Goal: Task Accomplishment & Management: Manage account settings

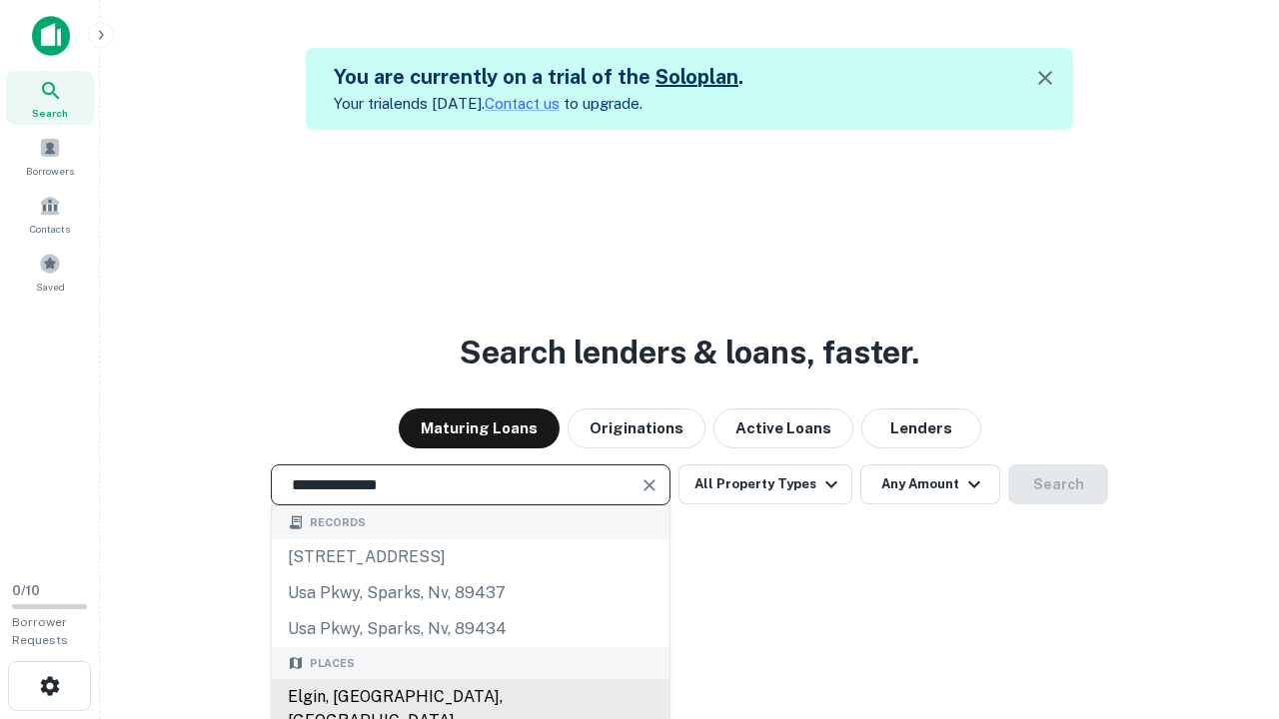
click at [470, 697] on div "Elgin, [GEOGRAPHIC_DATA], [GEOGRAPHIC_DATA]" at bounding box center [471, 709] width 398 height 60
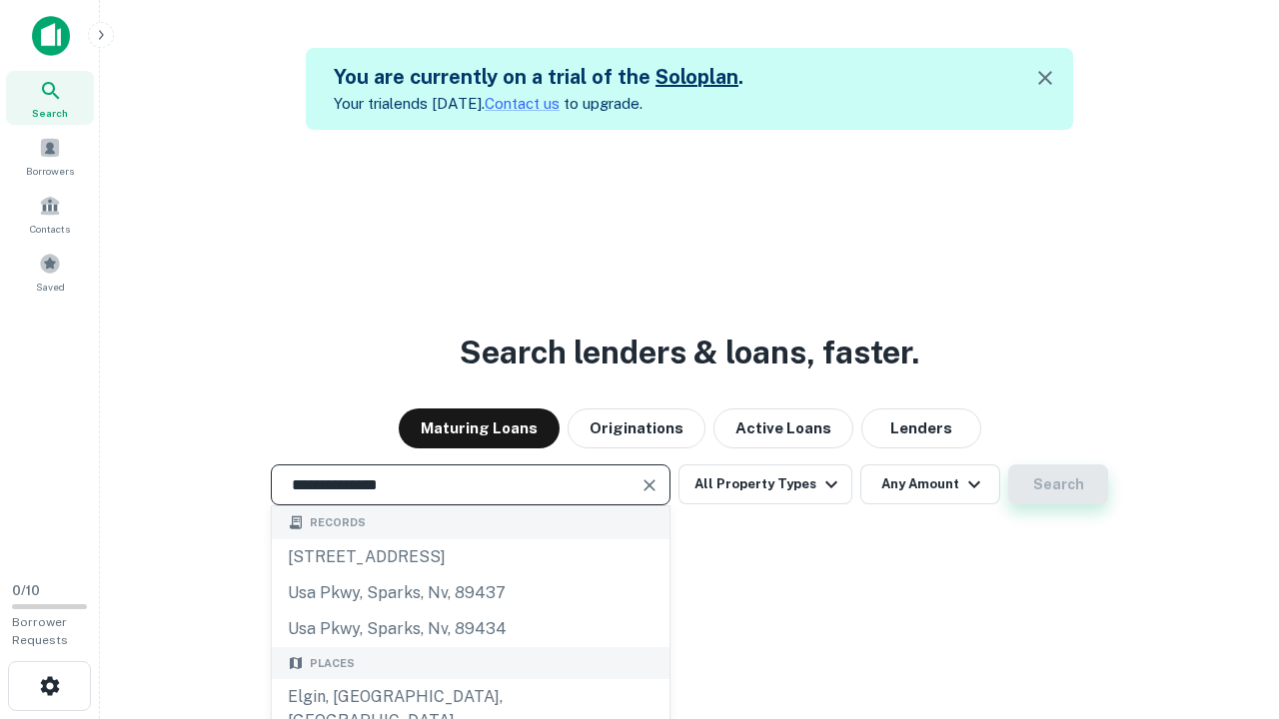
type input "**********"
click at [1008, 465] on button "Search" at bounding box center [1058, 485] width 100 height 40
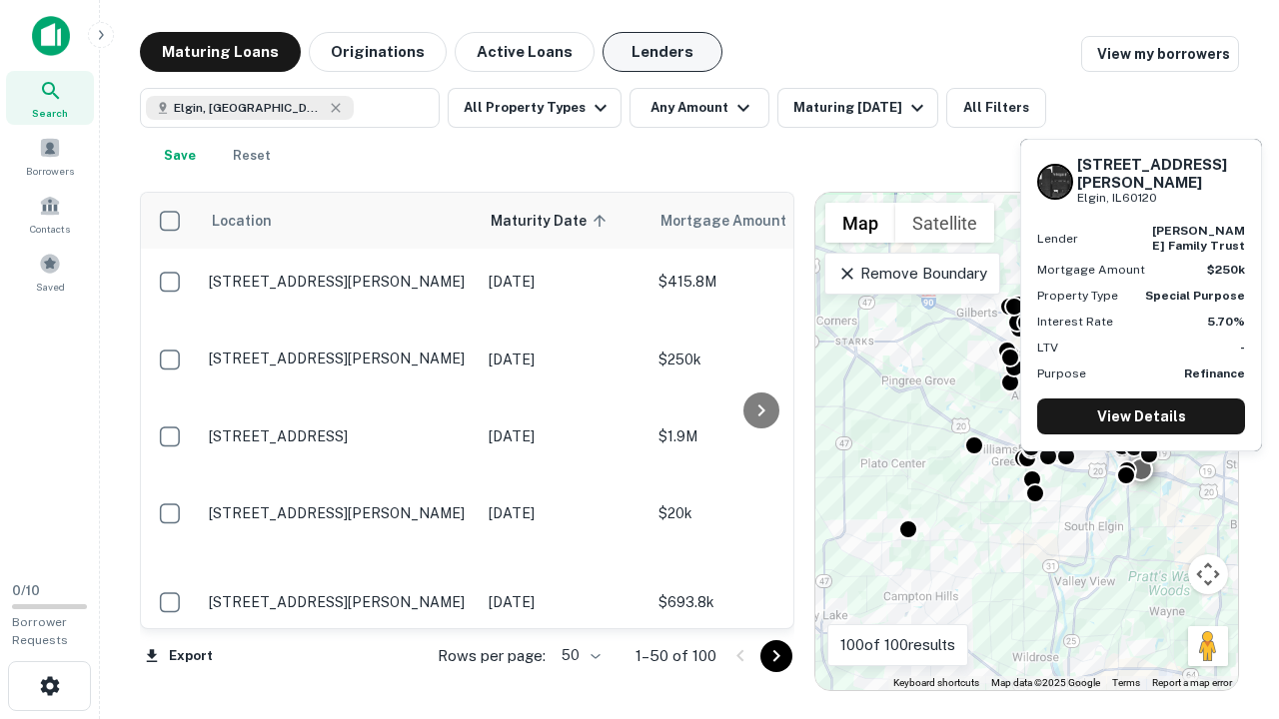
click at [662, 52] on button "Lenders" at bounding box center [662, 52] width 120 height 40
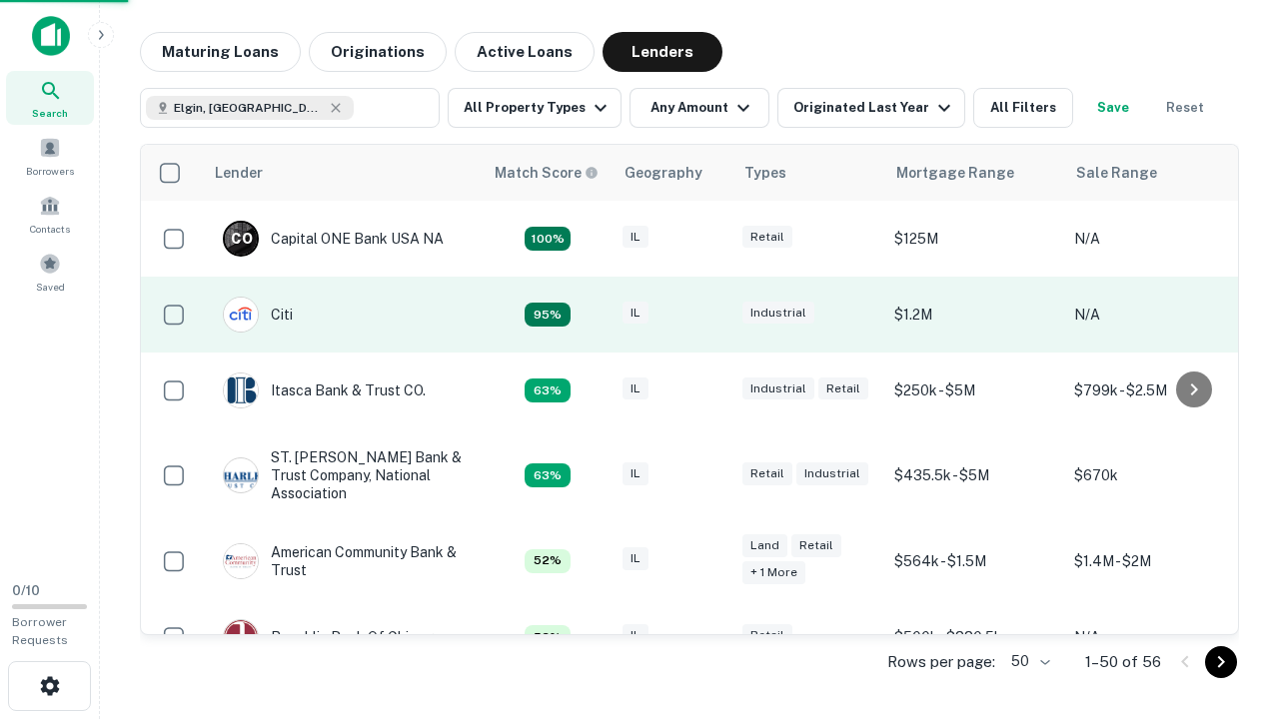
click at [709, 315] on div "IL" at bounding box center [672, 315] width 100 height 27
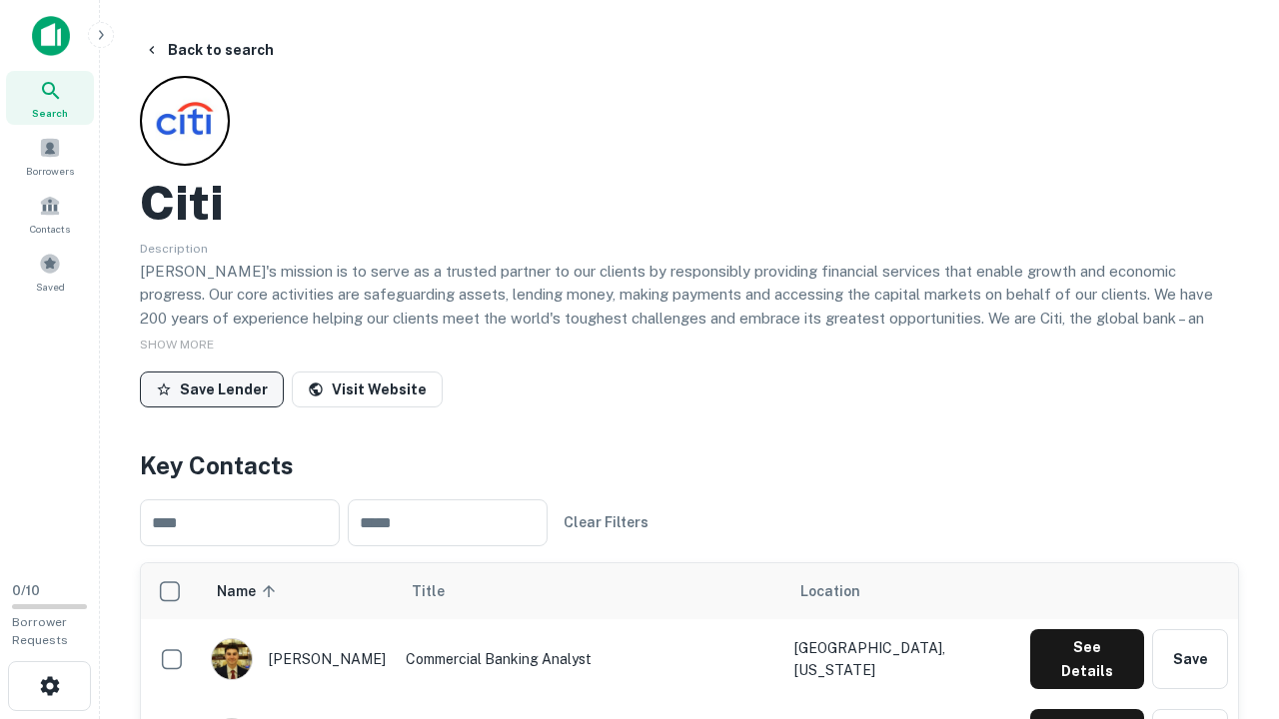
click at [212, 389] on button "Save Lender" at bounding box center [212, 390] width 144 height 36
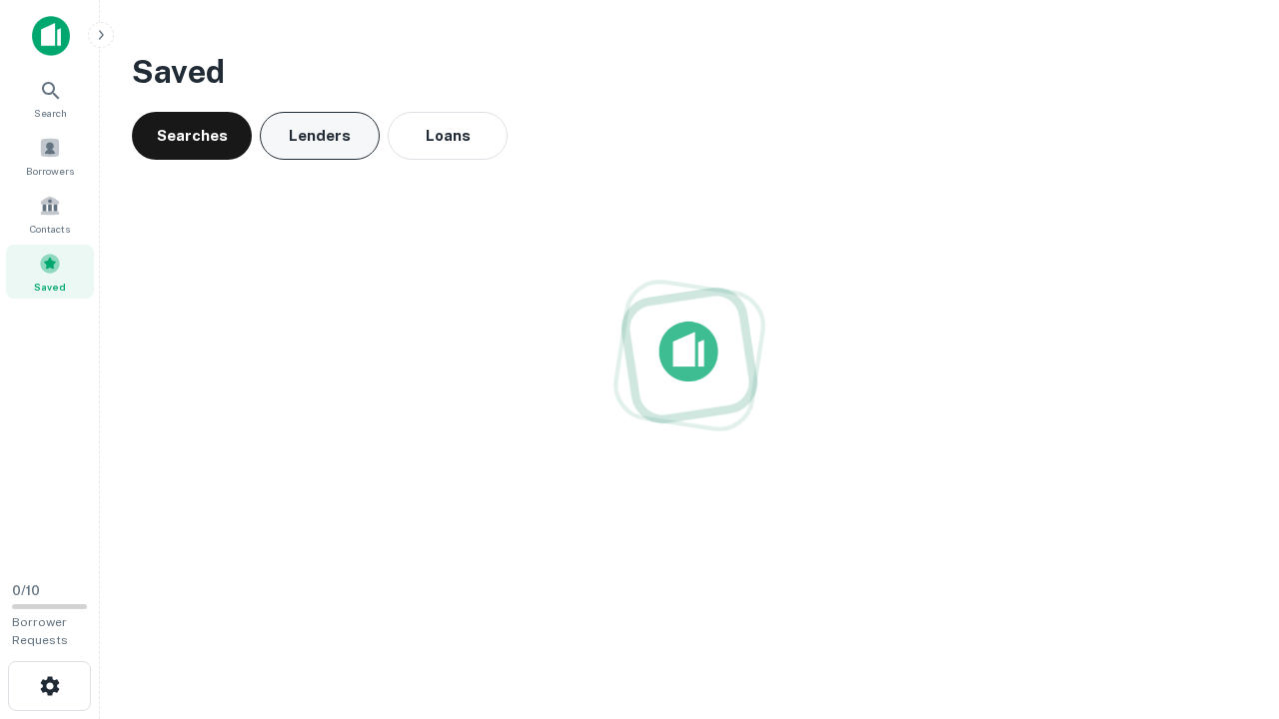
click at [320, 136] on button "Lenders" at bounding box center [320, 136] width 120 height 48
